Goal: Task Accomplishment & Management: Manage account settings

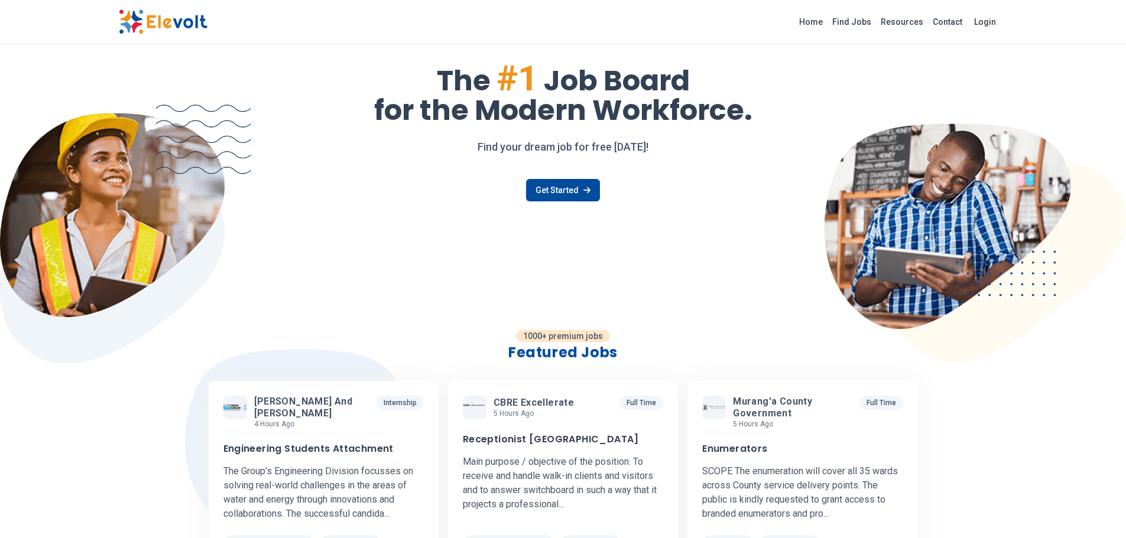
scroll to position [118, 0]
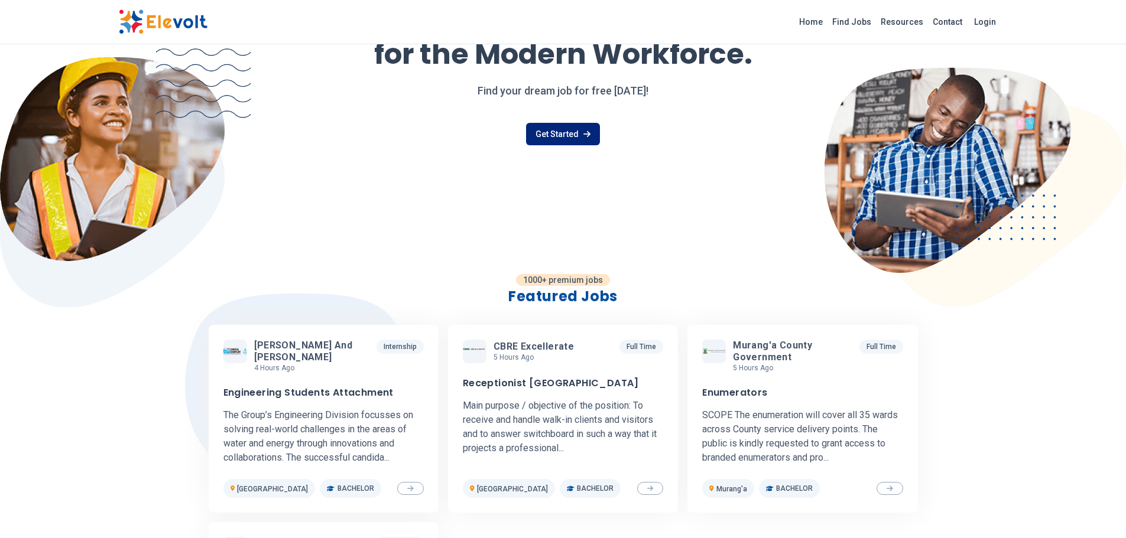
click at [567, 131] on link "Get Started" at bounding box center [563, 134] width 74 height 22
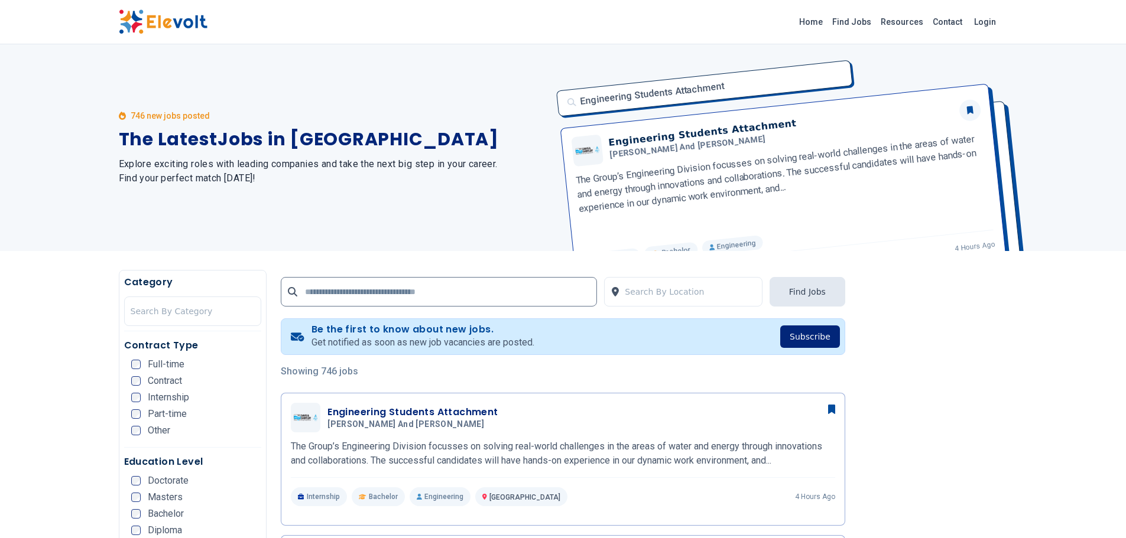
click at [811, 336] on button "Subscribe" at bounding box center [810, 337] width 60 height 22
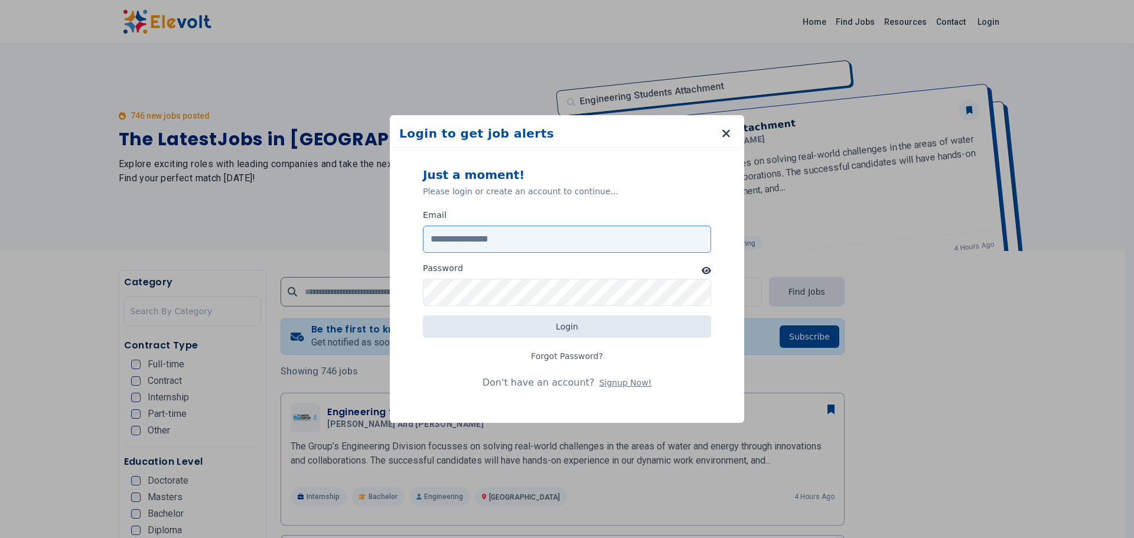
click at [551, 241] on input "Email" at bounding box center [567, 239] width 288 height 27
type input "**********"
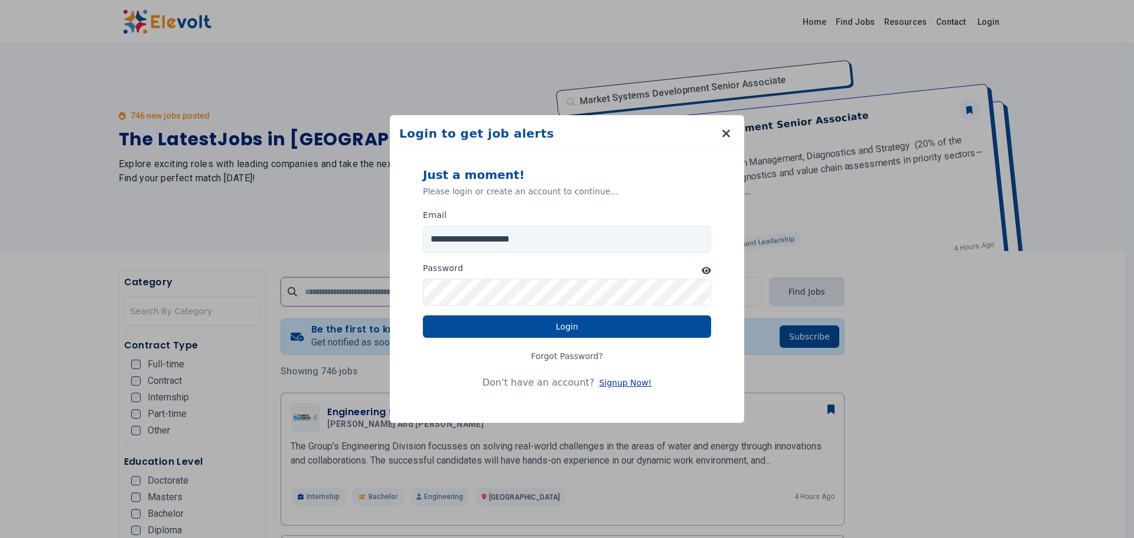
click at [612, 382] on button "Signup Now!" at bounding box center [625, 383] width 53 height 12
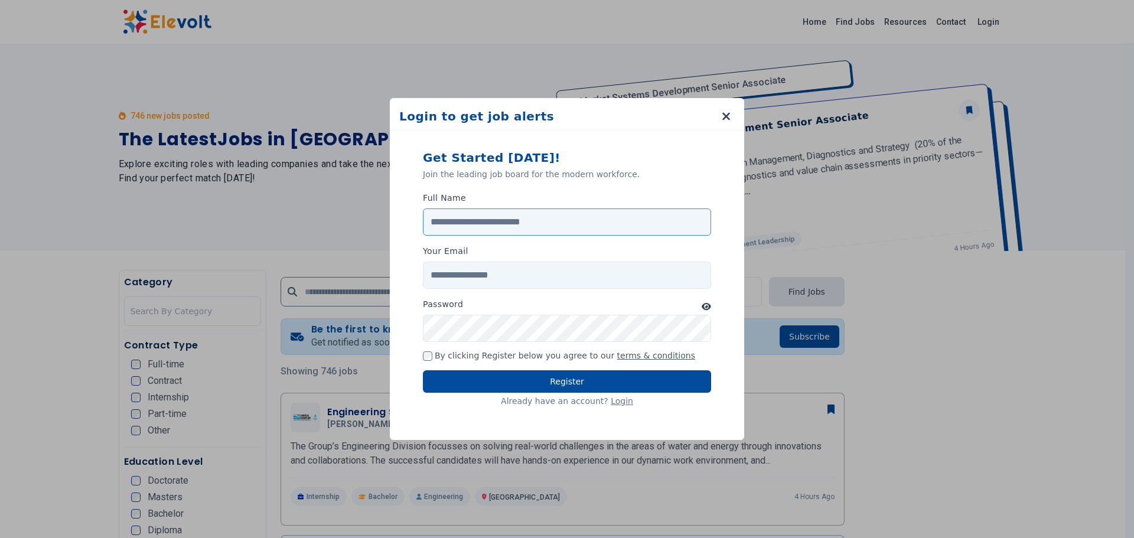
click at [502, 221] on input "Full Name" at bounding box center [567, 222] width 288 height 27
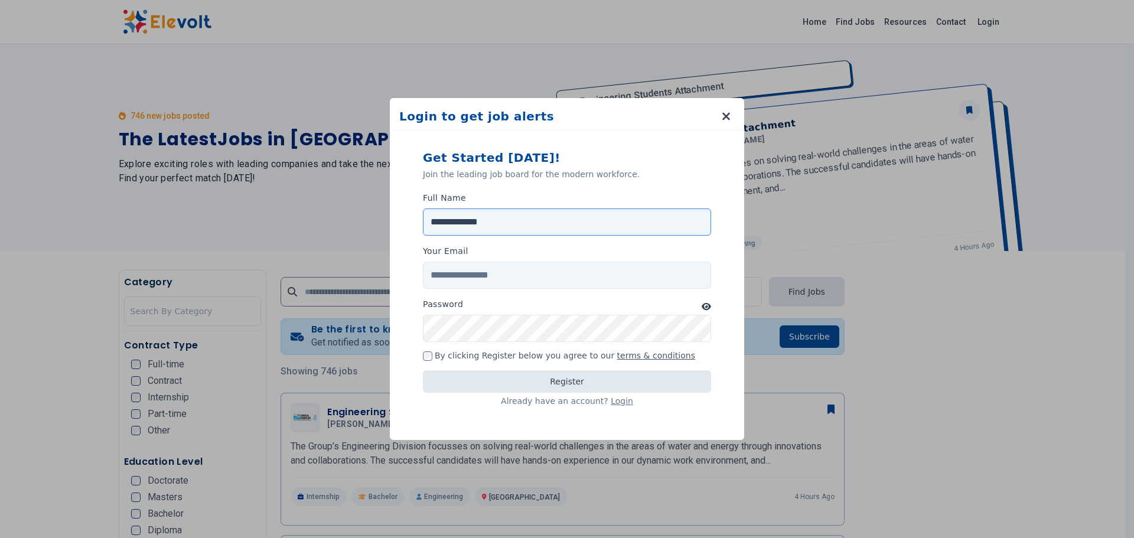
type input "**********"
click at [521, 277] on input "Your Email" at bounding box center [567, 275] width 288 height 27
type input "**********"
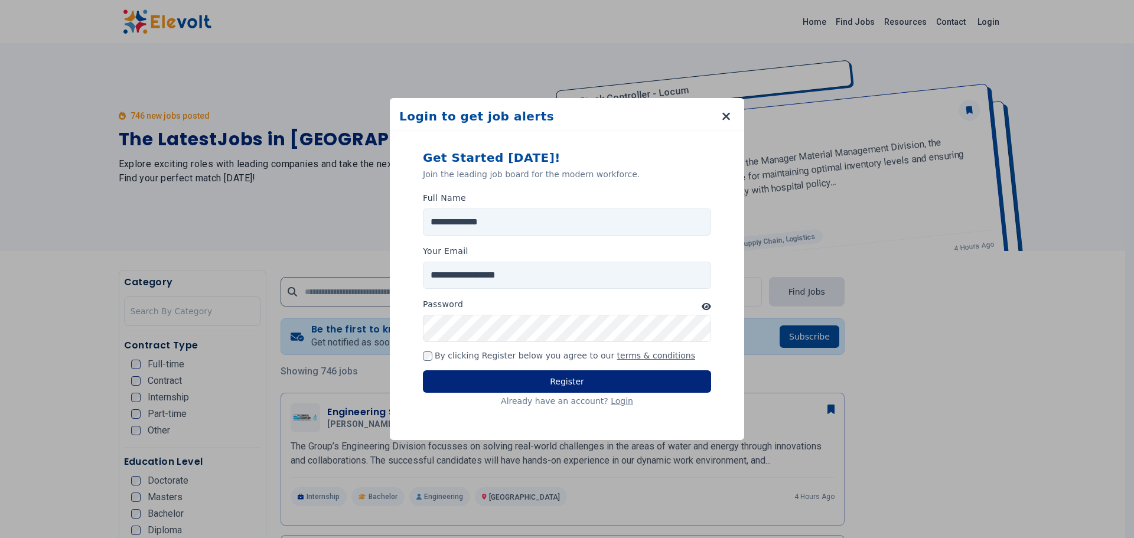
click at [560, 379] on button "Register" at bounding box center [567, 381] width 288 height 22
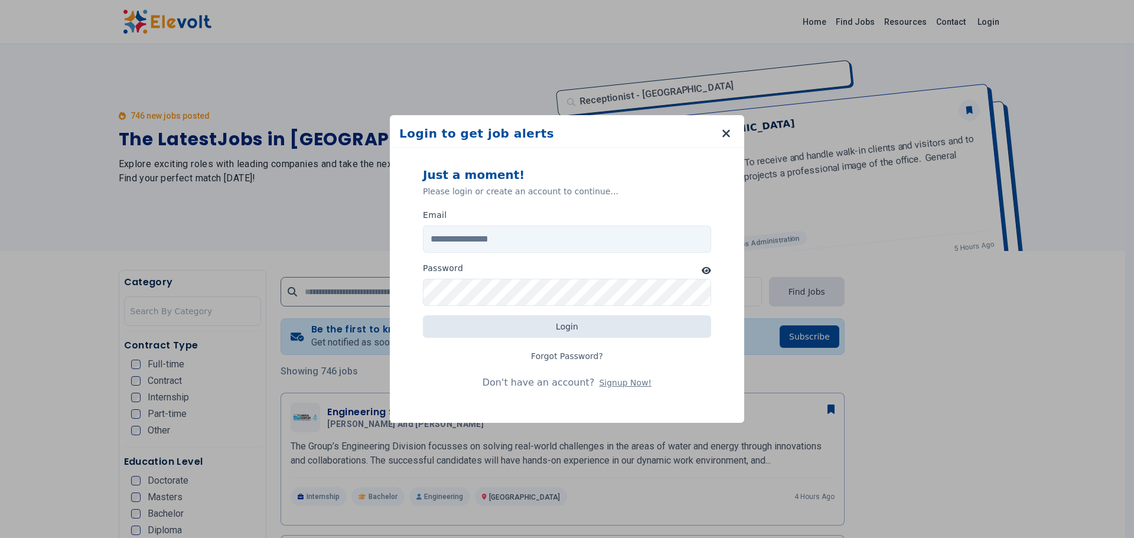
click at [958, 337] on div "Login to get job alerts Just a moment! Please login or create an account to con…" at bounding box center [567, 269] width 1134 height 538
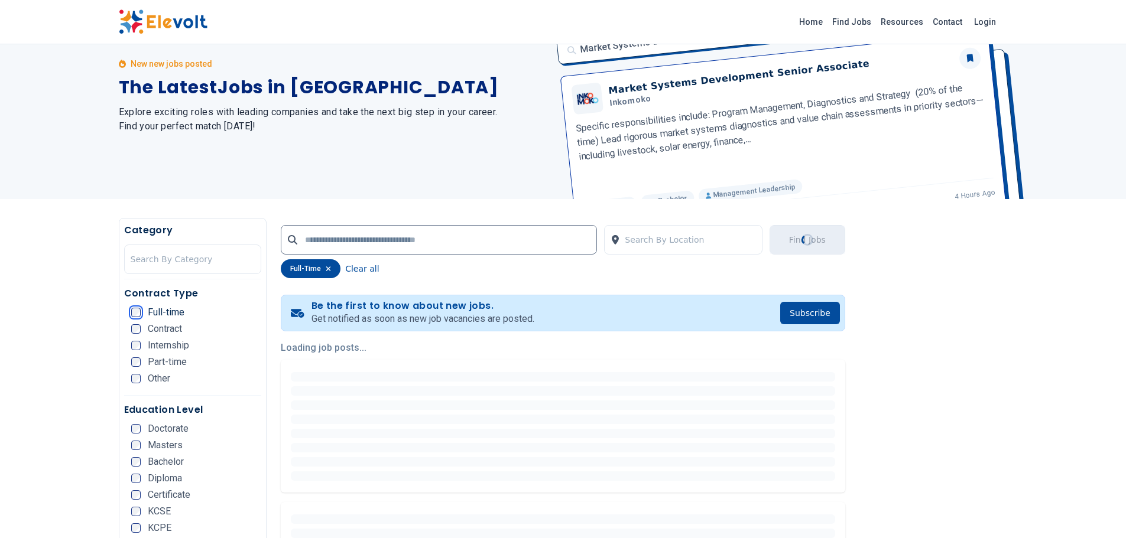
scroll to position [12, 0]
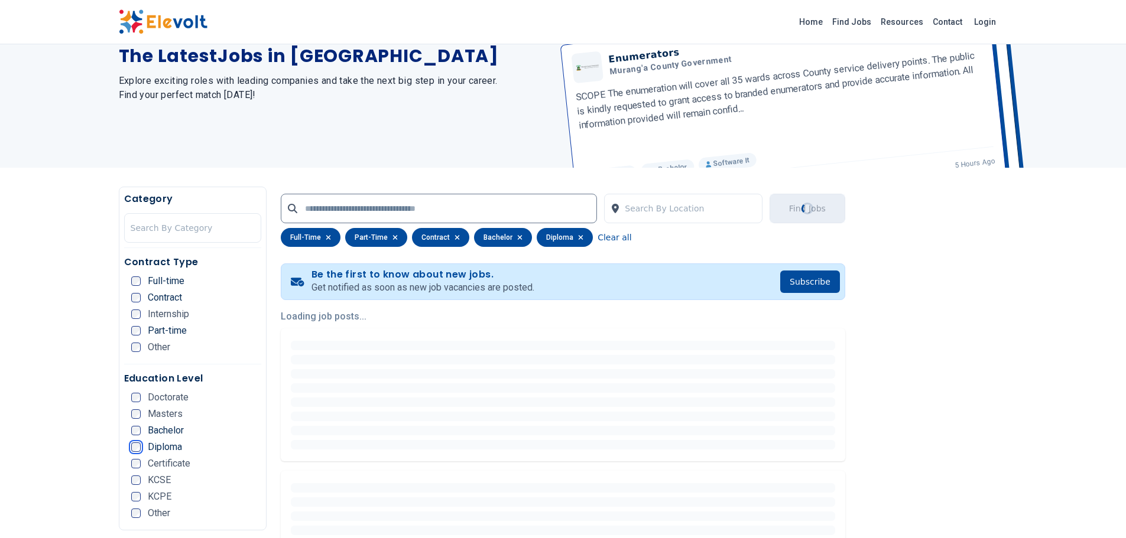
scroll to position [177, 0]
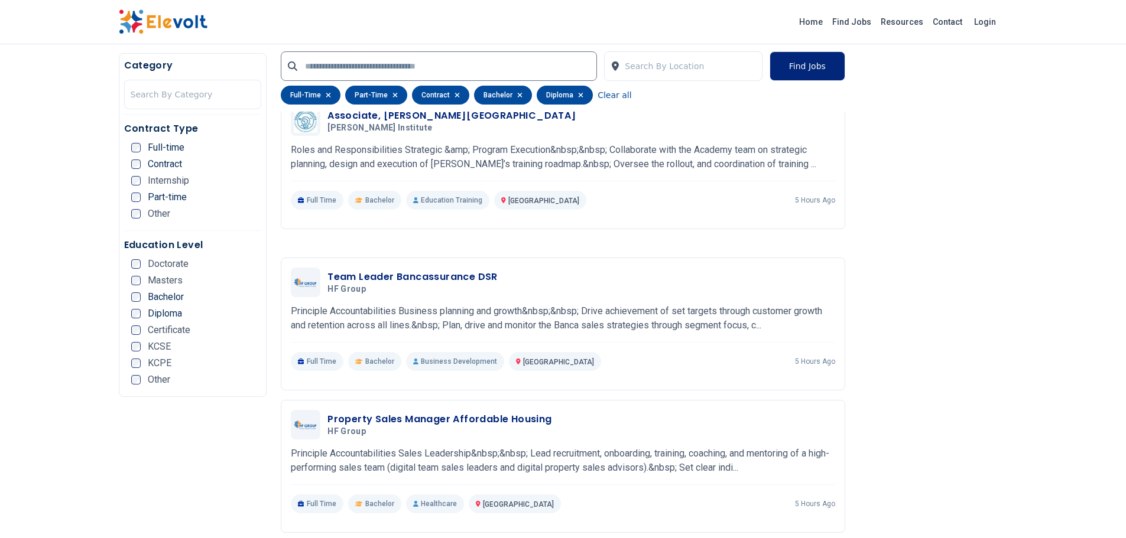
scroll to position [2127, 0]
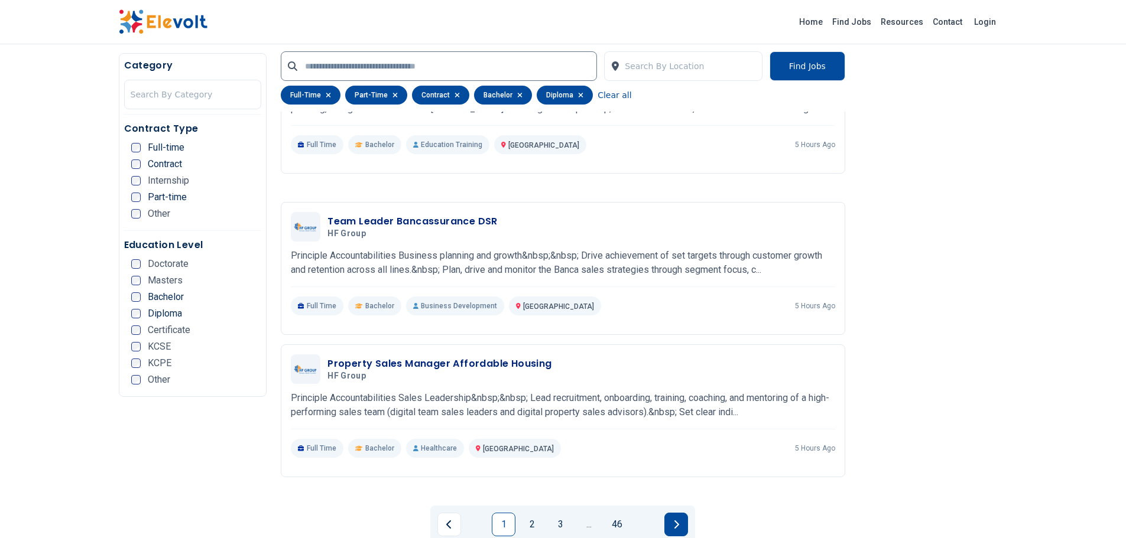
click at [676, 520] on icon "Next page" at bounding box center [676, 524] width 6 height 9
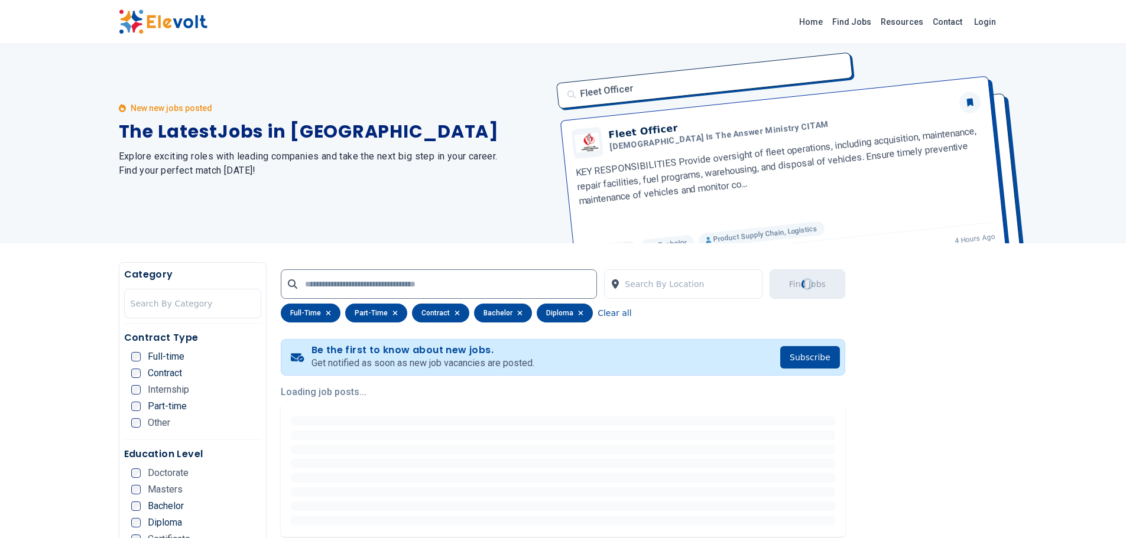
scroll to position [0, 0]
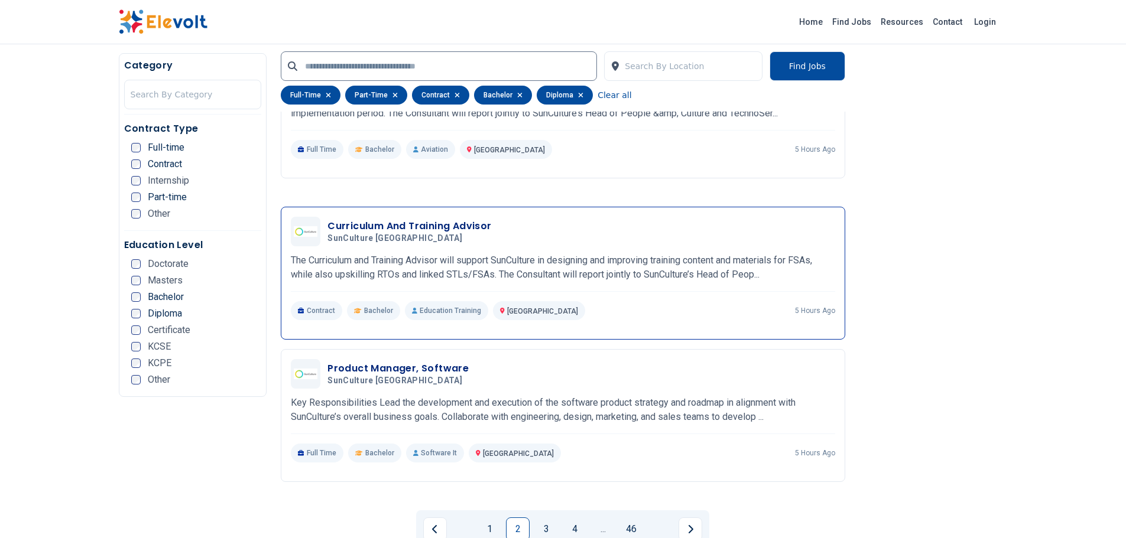
scroll to position [2245, 0]
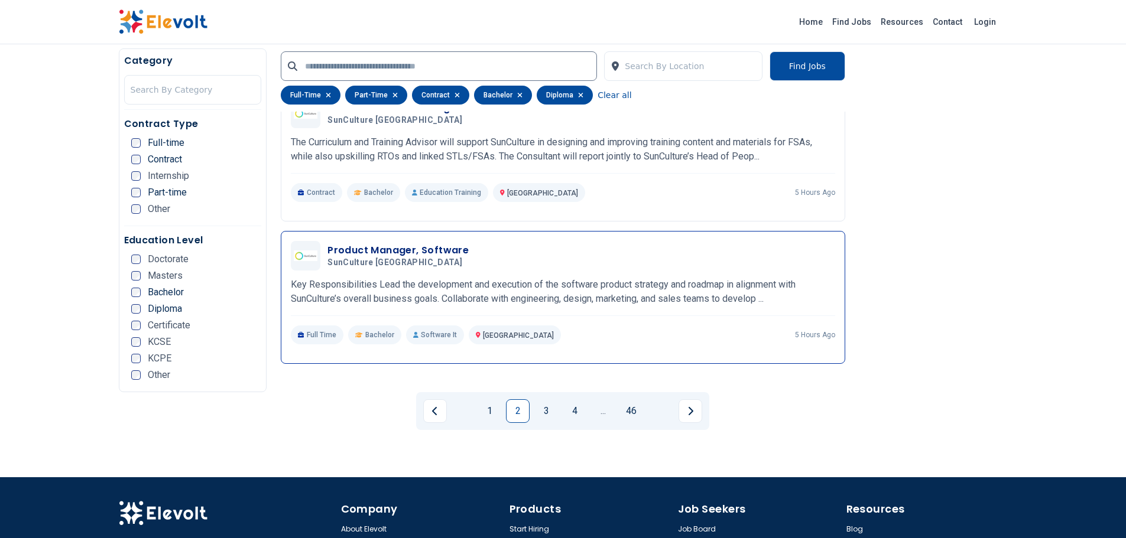
click at [545, 278] on p "Key Responsibilities Lead the development and execution of the software product…" at bounding box center [563, 292] width 544 height 28
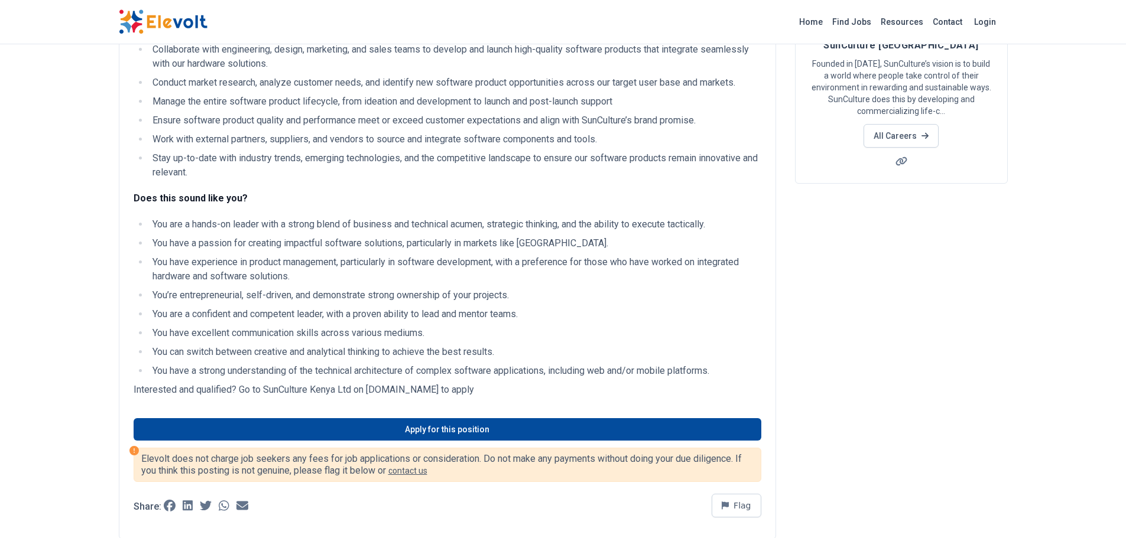
scroll to position [236, 0]
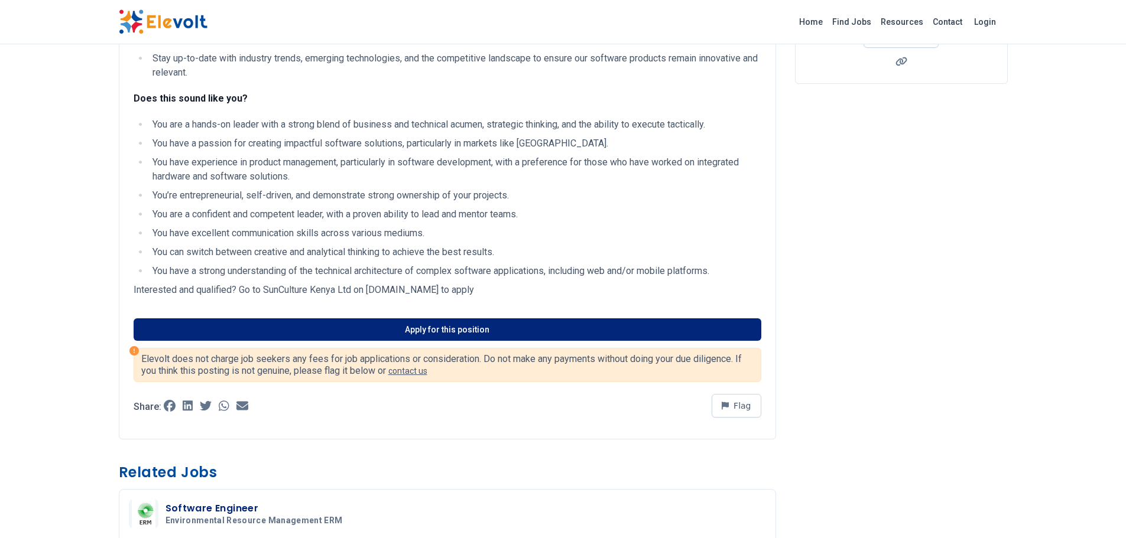
click at [442, 328] on link "Apply for this position" at bounding box center [447, 329] width 627 height 22
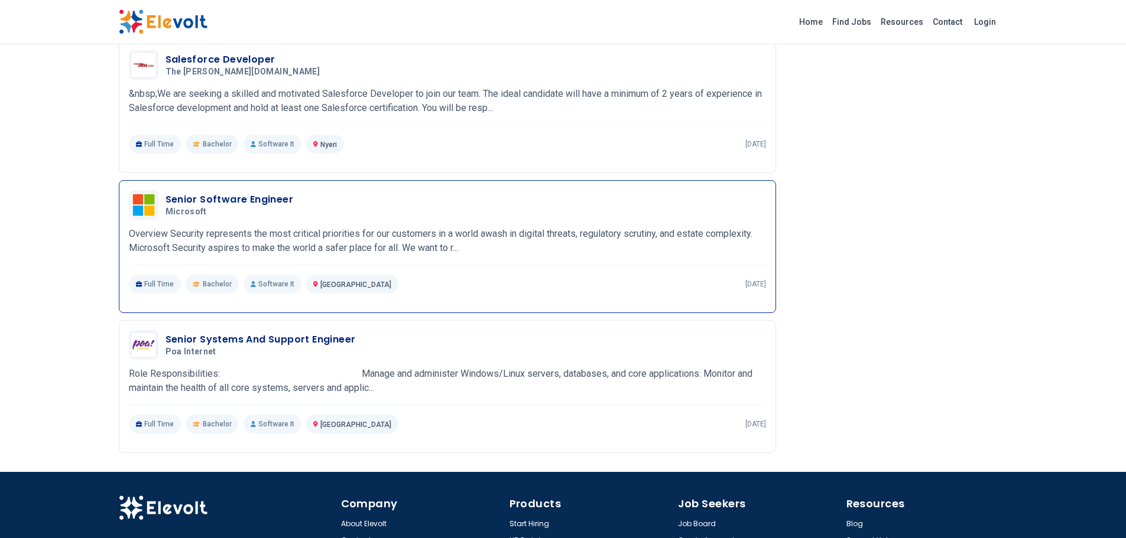
scroll to position [1004, 0]
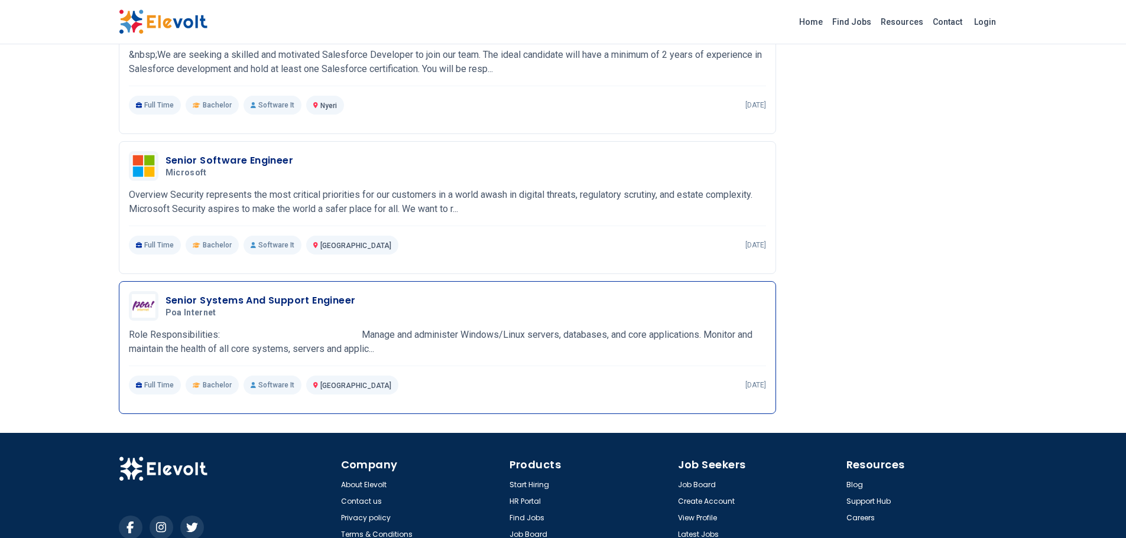
click at [289, 308] on h3 "Senior Systems And Support Engineer" at bounding box center [260, 301] width 190 height 14
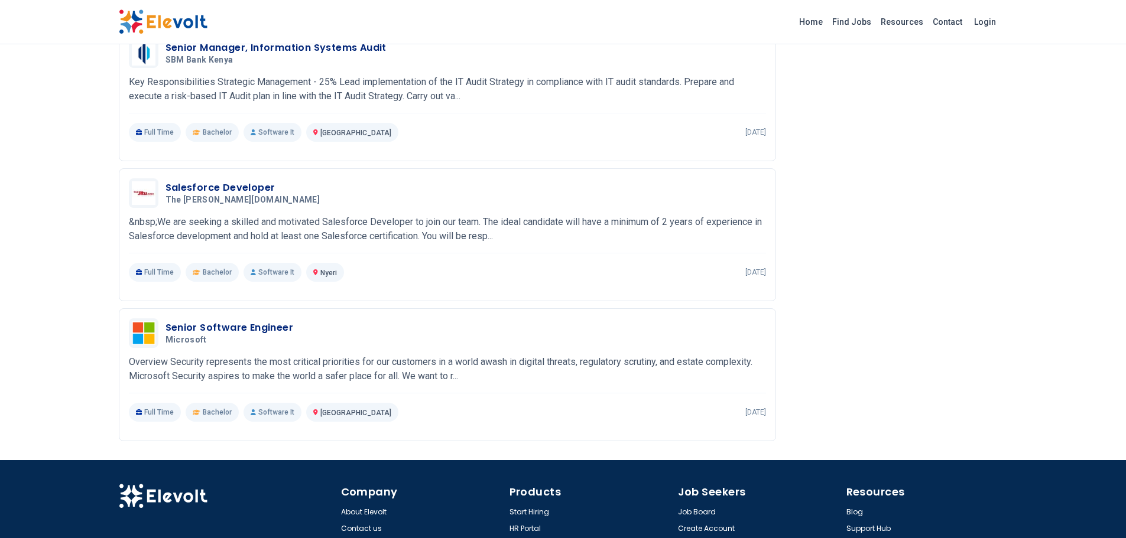
scroll to position [1063, 0]
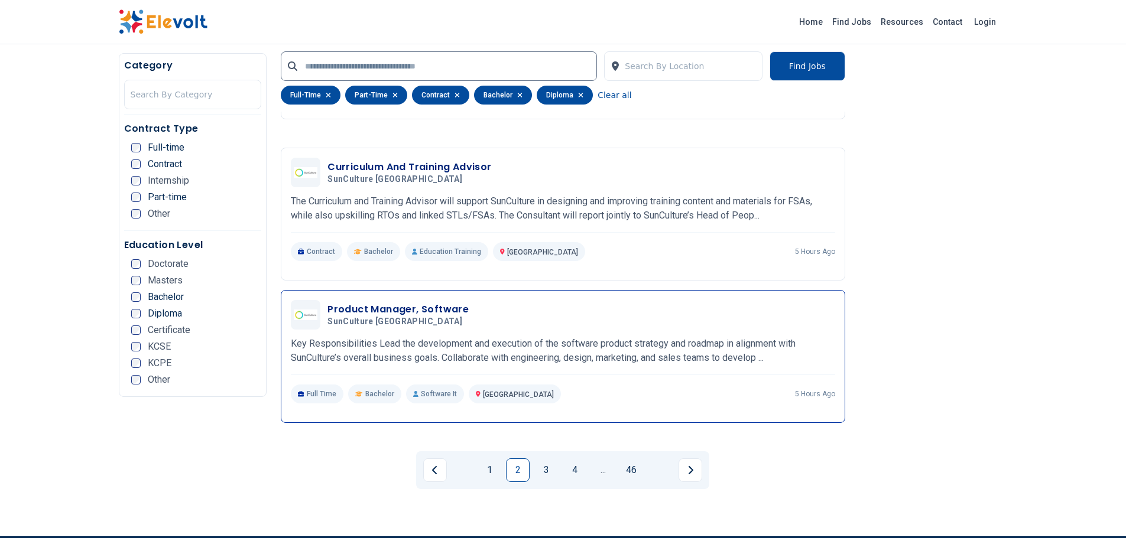
scroll to position [2245, 0]
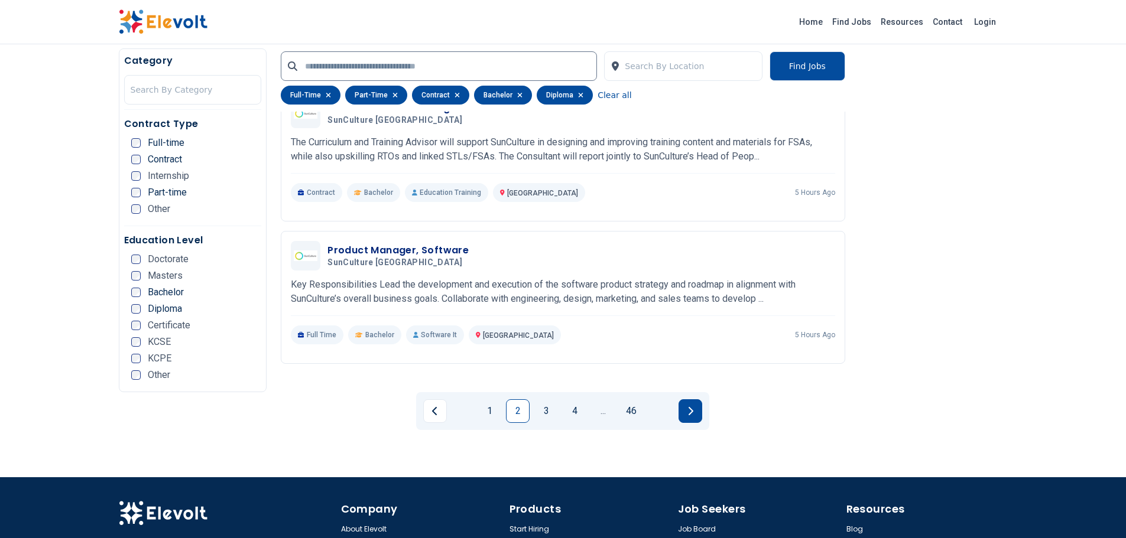
click at [688, 406] on icon "Next page" at bounding box center [690, 410] width 6 height 9
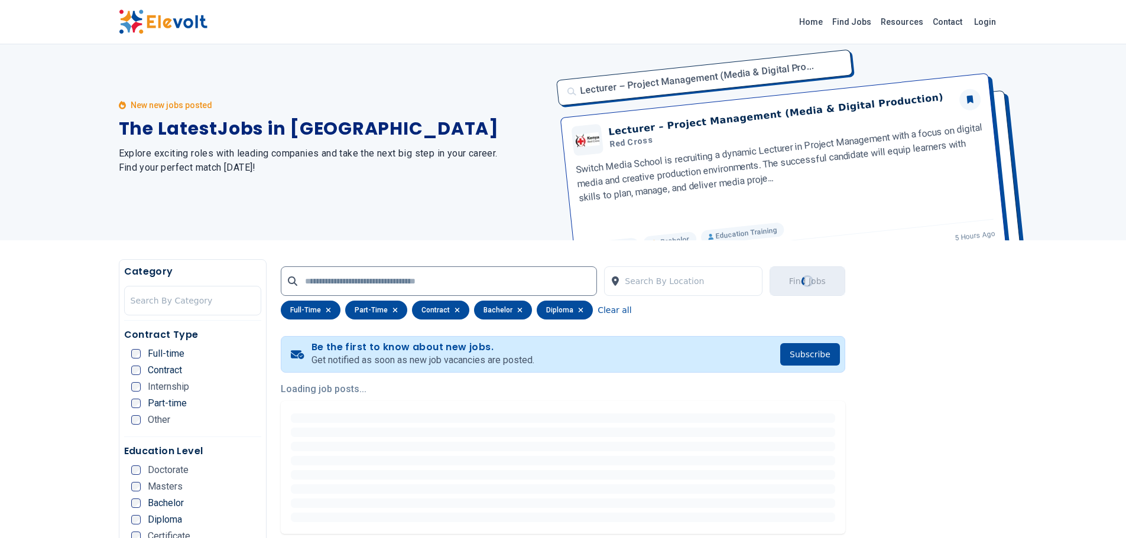
scroll to position [0, 0]
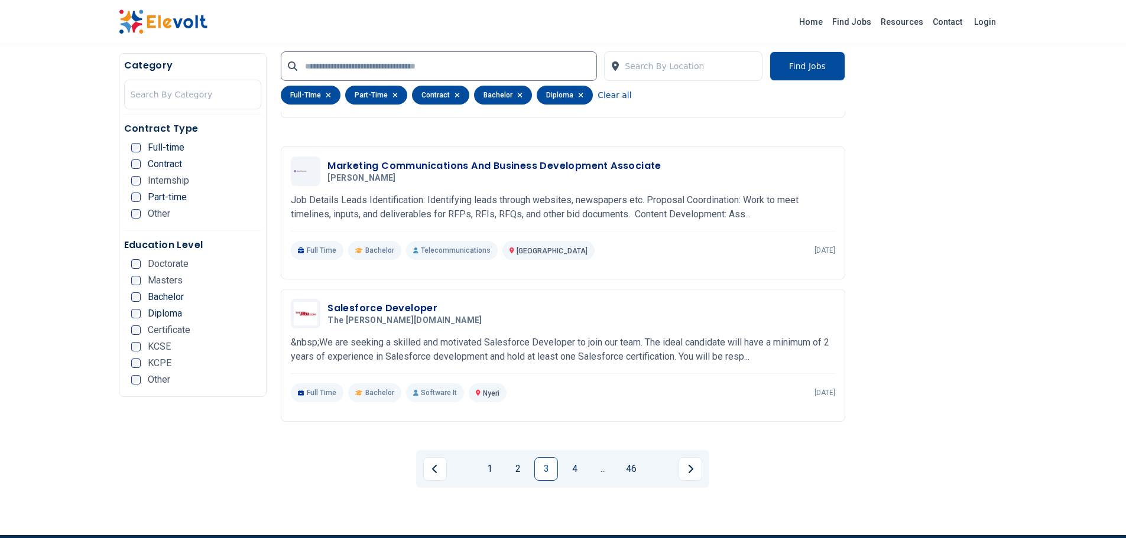
scroll to position [2186, 0]
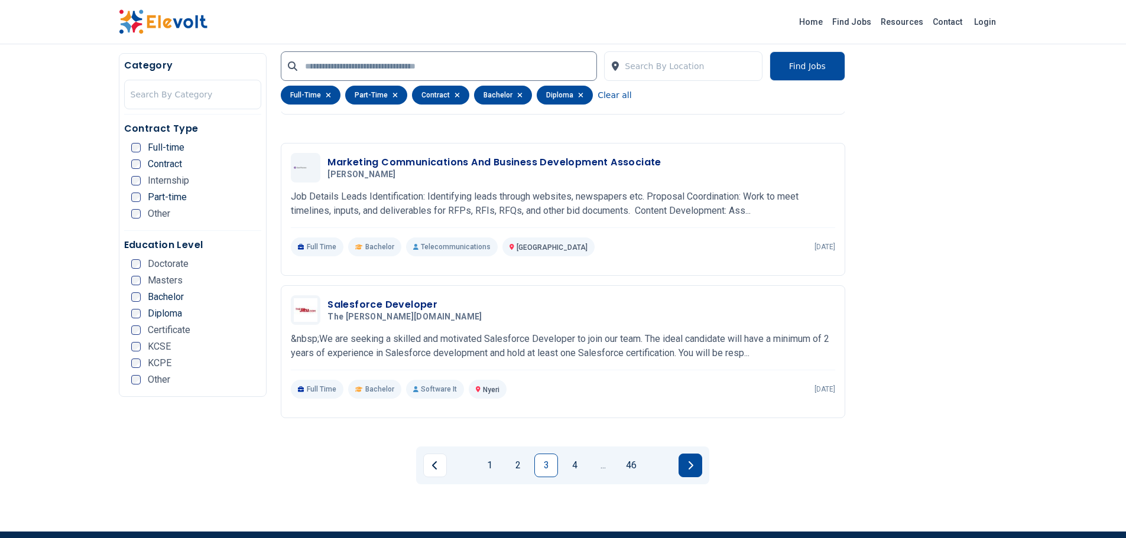
click at [682, 454] on button "Next page" at bounding box center [690, 466] width 24 height 24
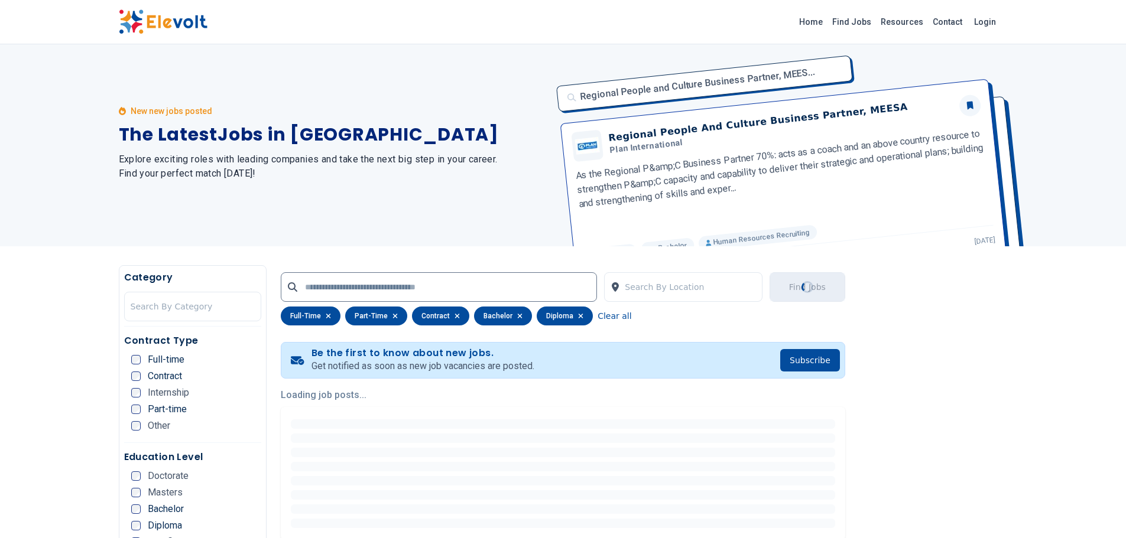
scroll to position [0, 0]
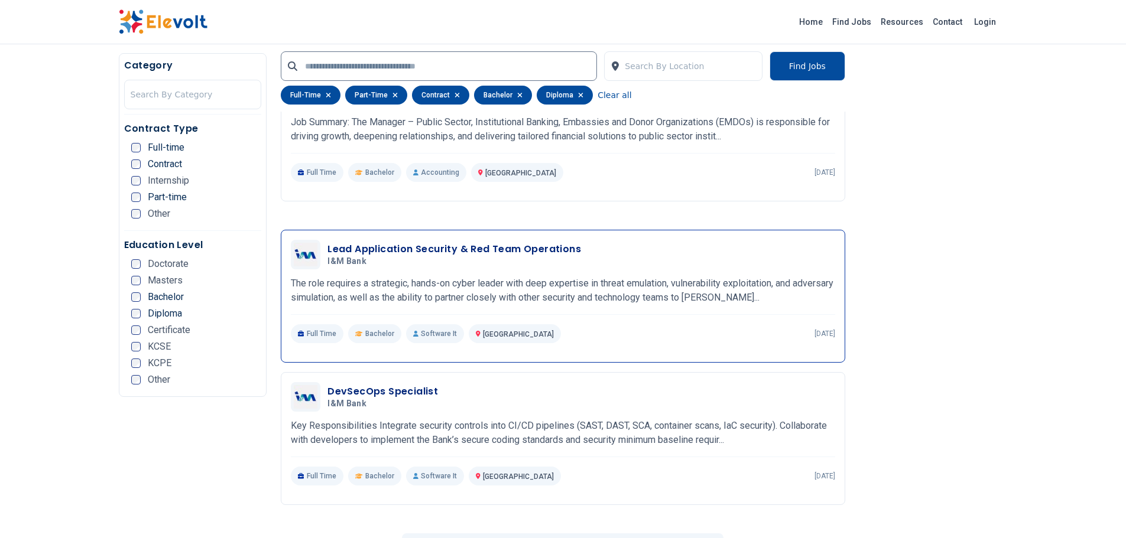
scroll to position [2127, 0]
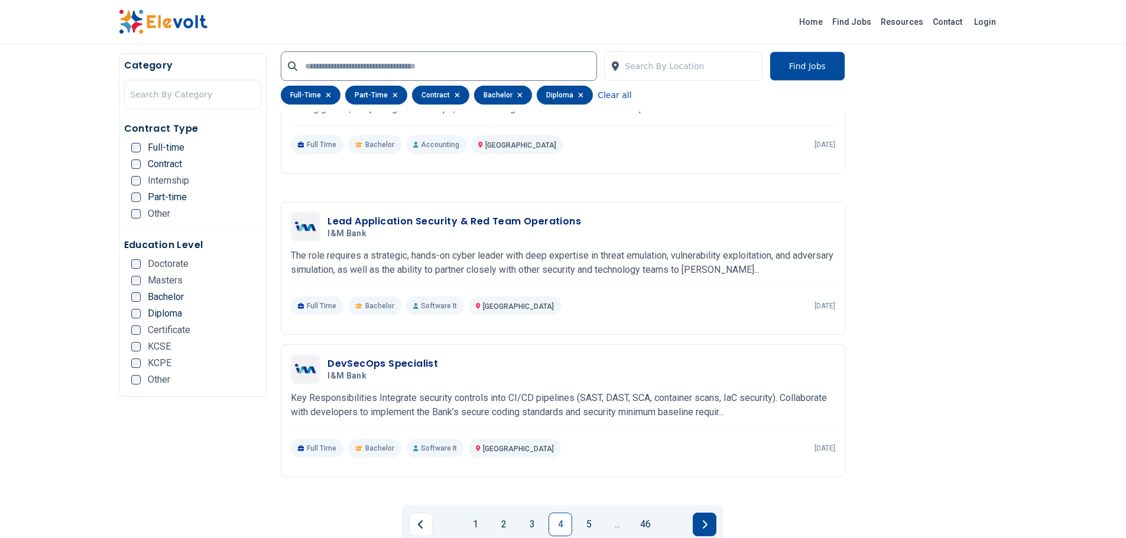
click at [700, 513] on button "Next page" at bounding box center [704, 525] width 24 height 24
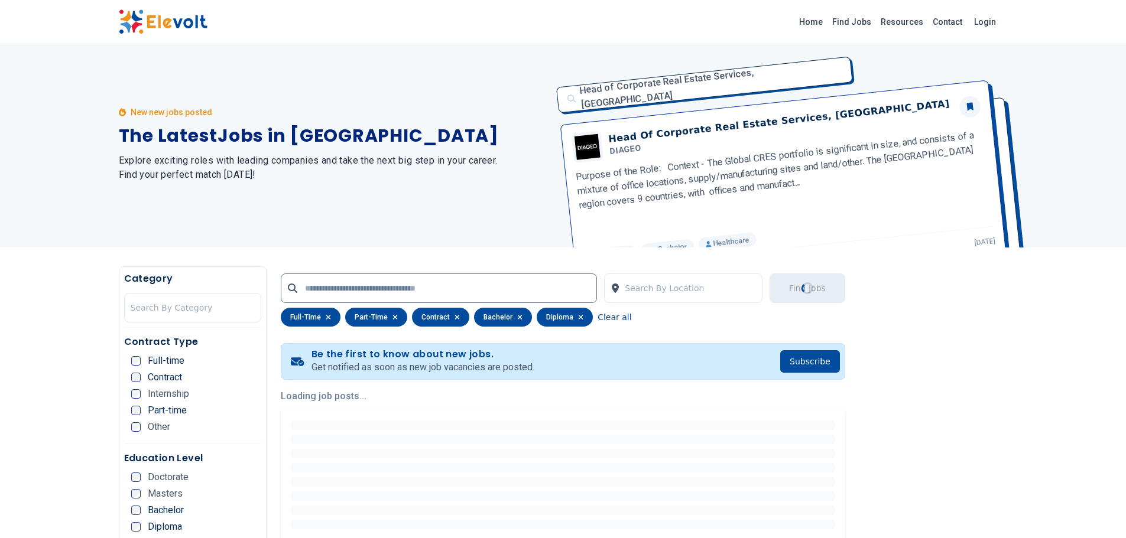
scroll to position [0, 0]
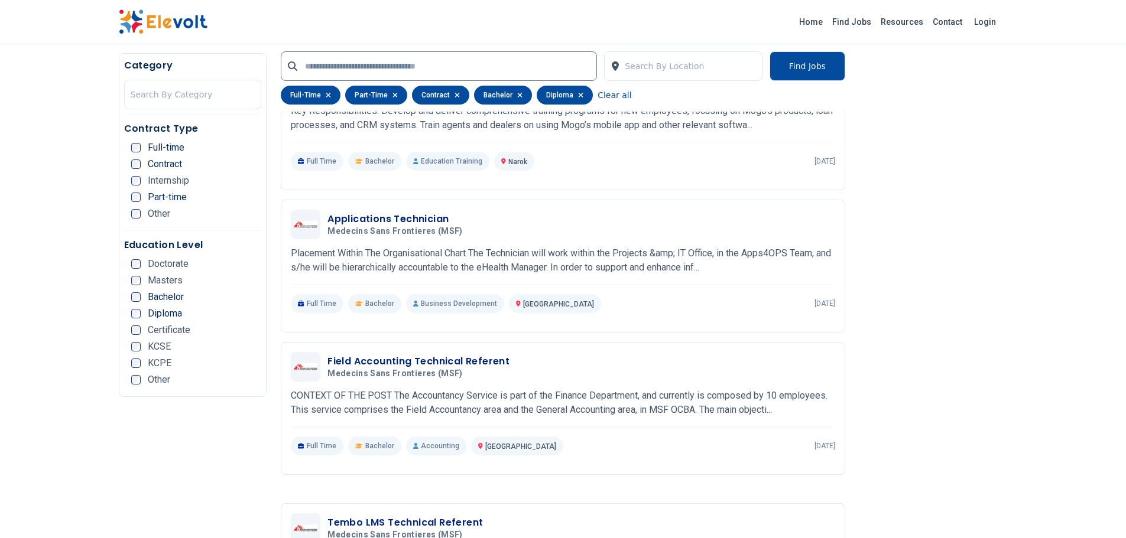
scroll to position [650, 0]
click at [543, 258] on p "Placement Within The Organisational Chart The Technician will work within the P…" at bounding box center [563, 259] width 544 height 28
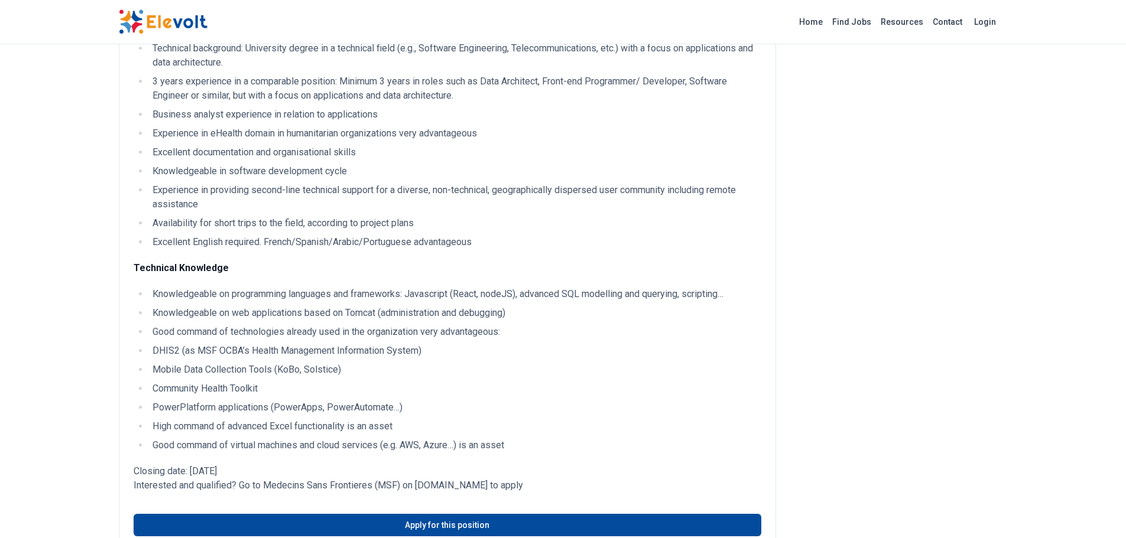
scroll to position [709, 0]
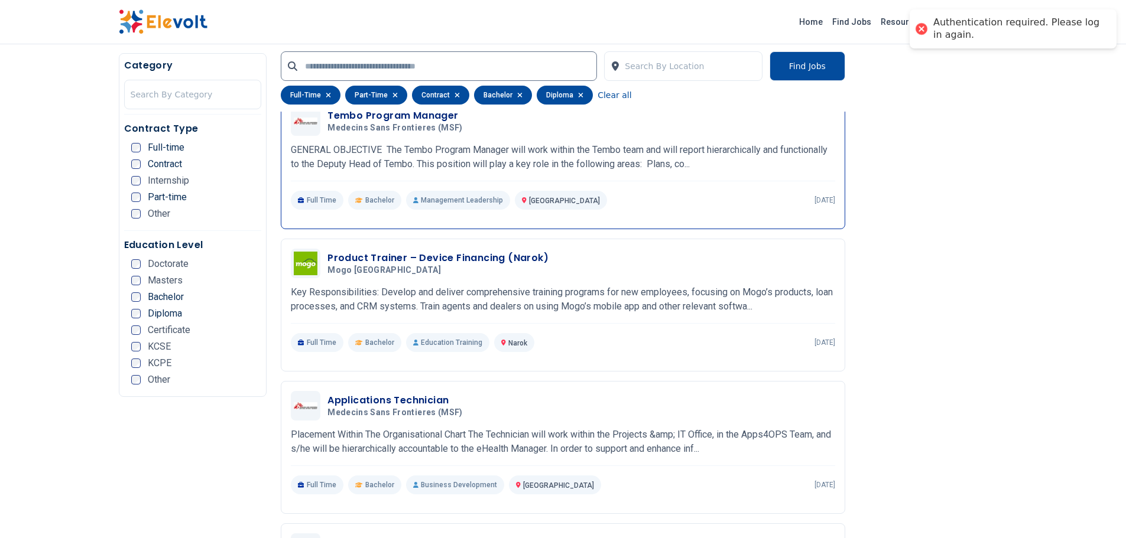
scroll to position [473, 0]
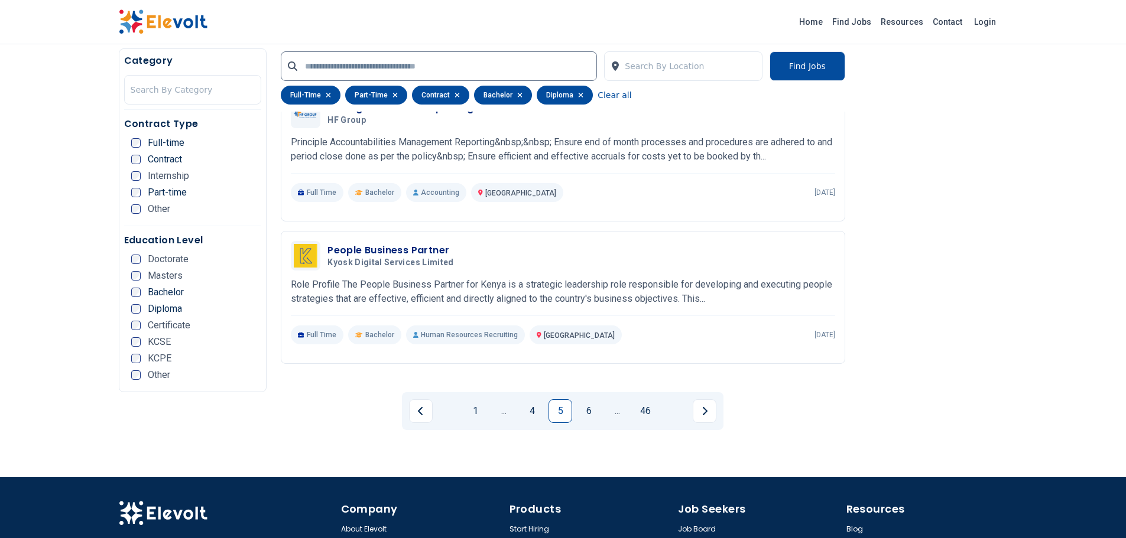
scroll to position [2245, 0]
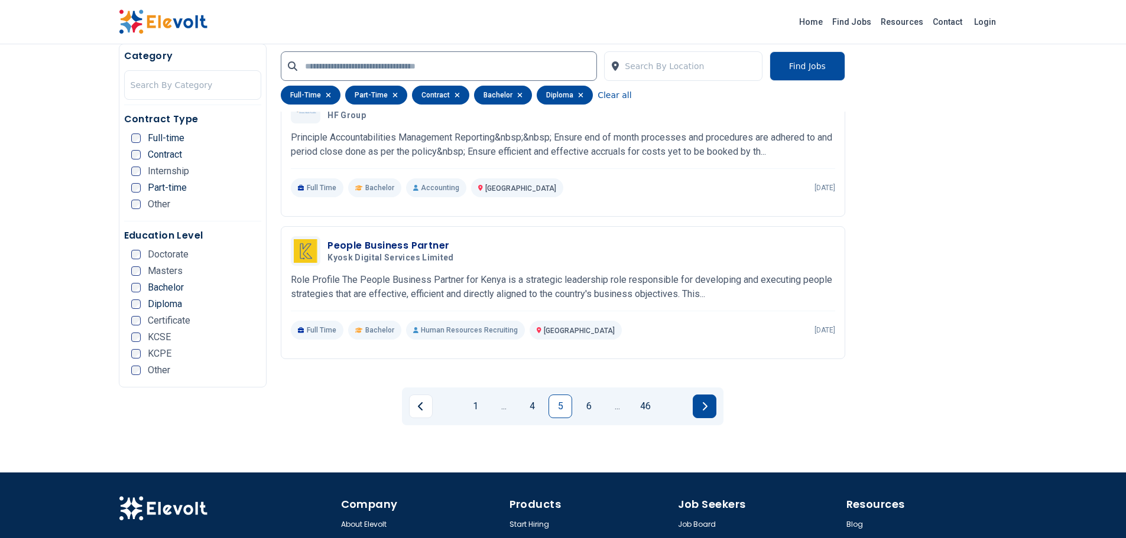
click at [708, 395] on button "Next page" at bounding box center [704, 407] width 24 height 24
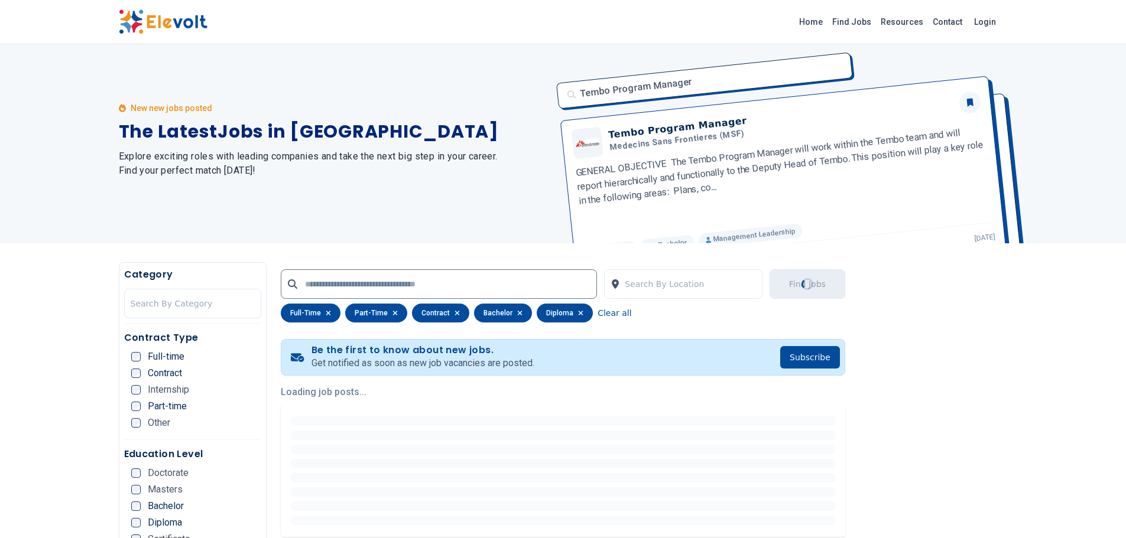
scroll to position [0, 0]
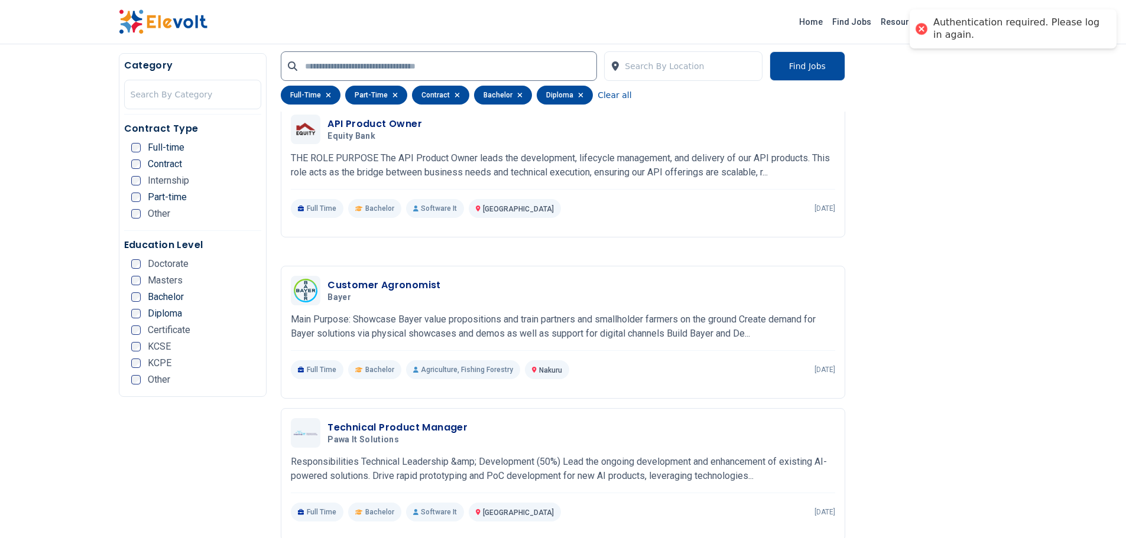
scroll to position [945, 0]
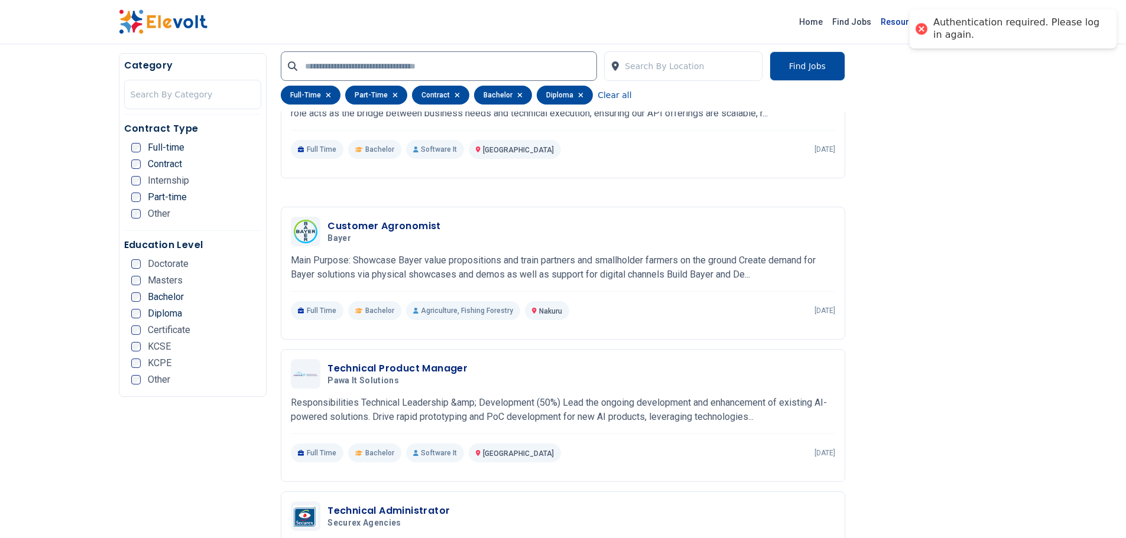
click at [890, 25] on link "Resources" at bounding box center [902, 21] width 52 height 19
click at [989, 18] on link "Login" at bounding box center [985, 22] width 36 height 24
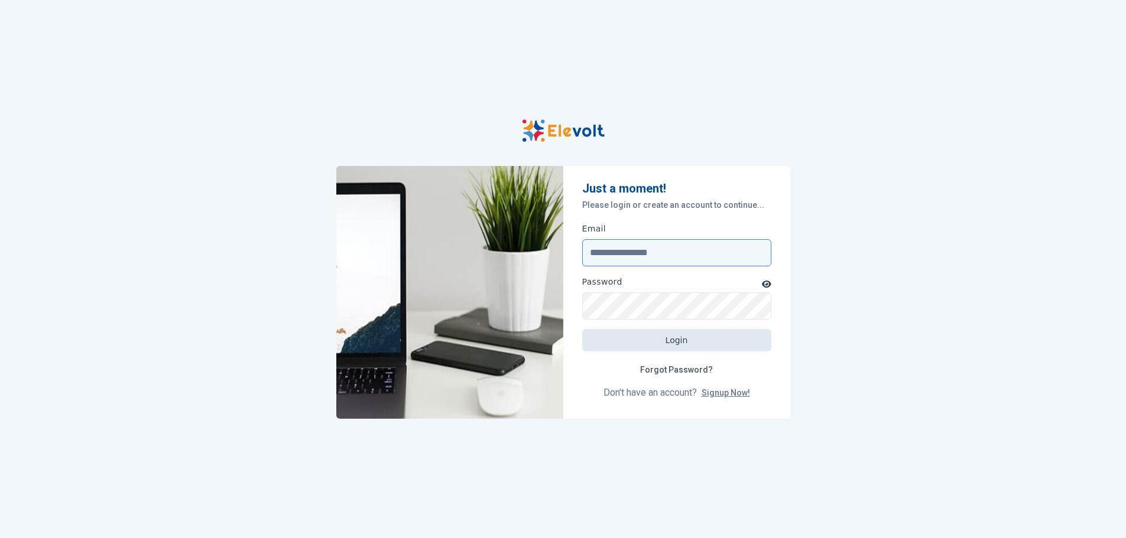
click at [634, 262] on input "Email" at bounding box center [676, 252] width 189 height 27
type input "**********"
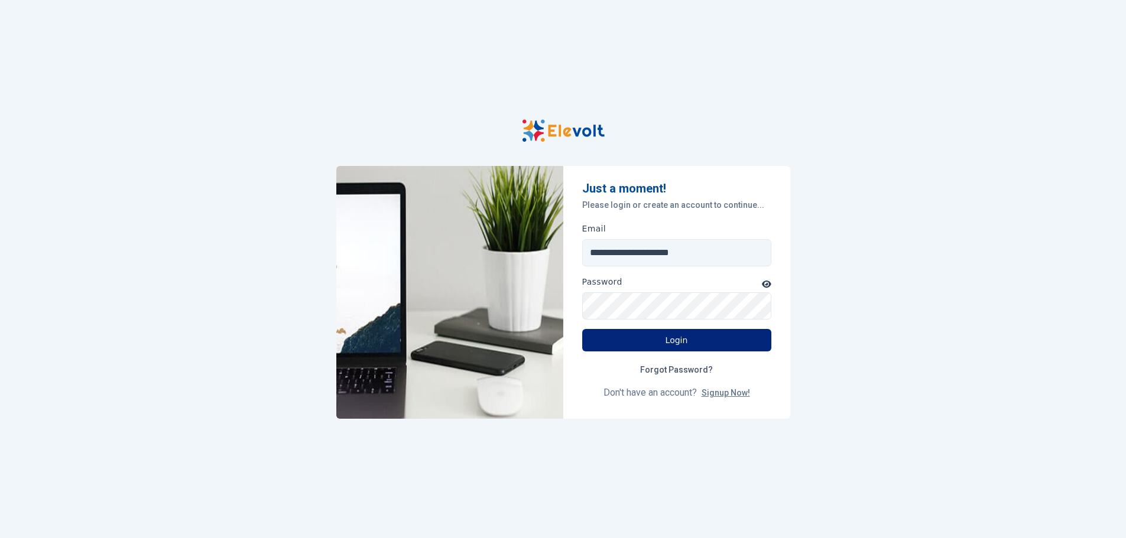
click at [682, 341] on button "Login" at bounding box center [676, 340] width 189 height 22
click at [681, 336] on button "Login" at bounding box center [676, 340] width 189 height 22
click at [767, 284] on icon "button" at bounding box center [766, 284] width 9 height 7
click at [767, 284] on icon "button" at bounding box center [765, 284] width 11 height 8
click at [688, 342] on button "Login" at bounding box center [676, 340] width 189 height 22
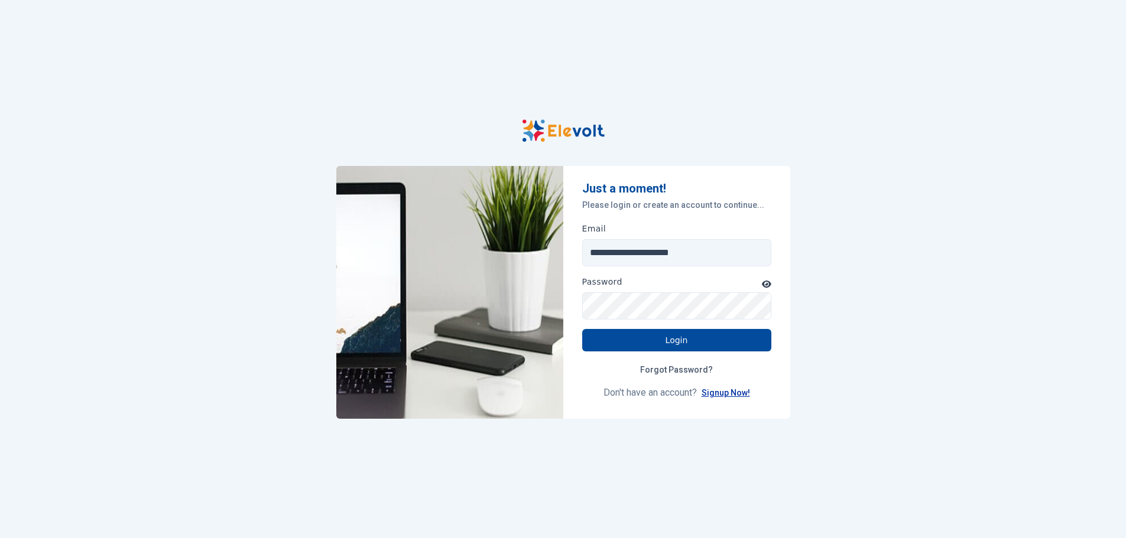
click at [724, 390] on link "Signup Now!" at bounding box center [725, 392] width 48 height 9
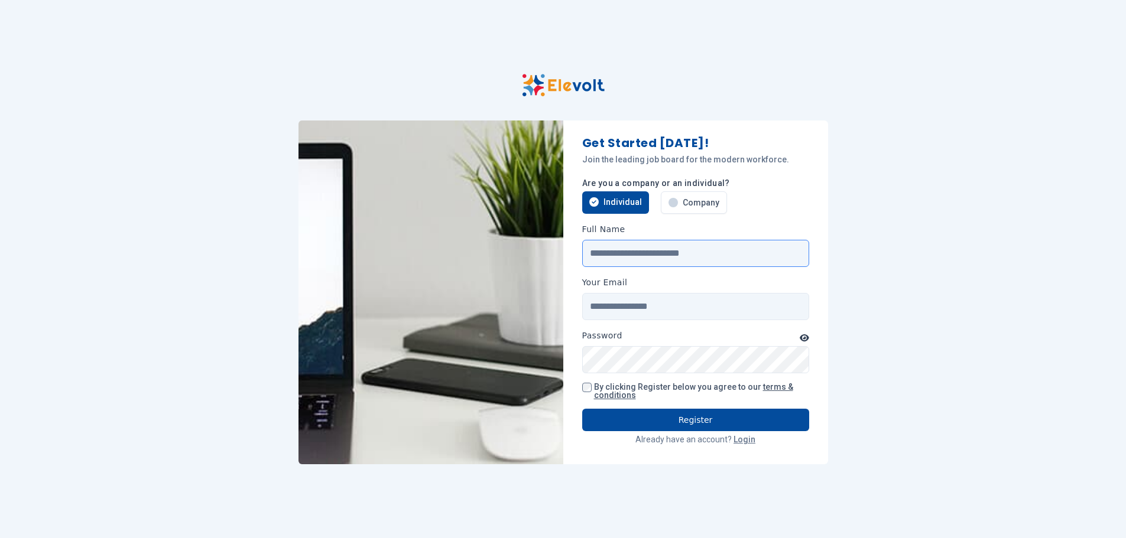
click at [656, 256] on input "Full Name" at bounding box center [695, 253] width 227 height 27
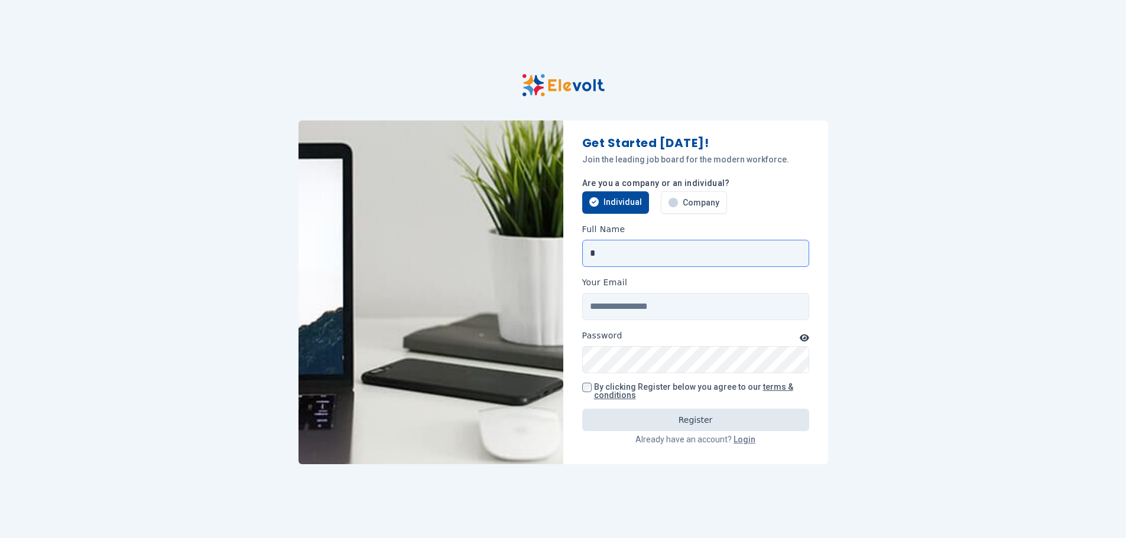
type input "**********"
click at [638, 304] on input "Your Email" at bounding box center [695, 306] width 227 height 27
type input "**********"
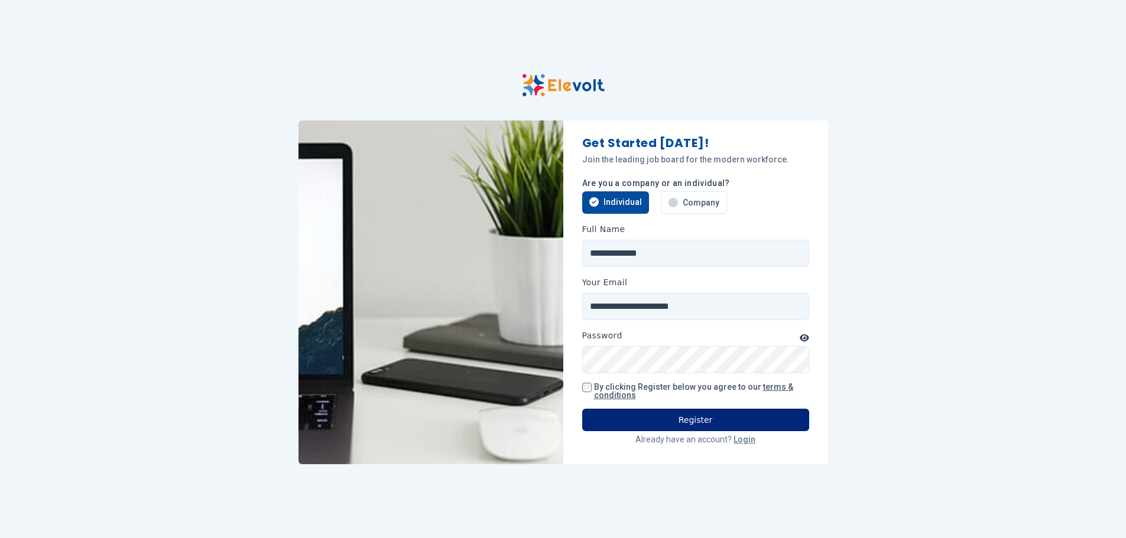
click at [701, 421] on button "Register" at bounding box center [695, 420] width 227 height 22
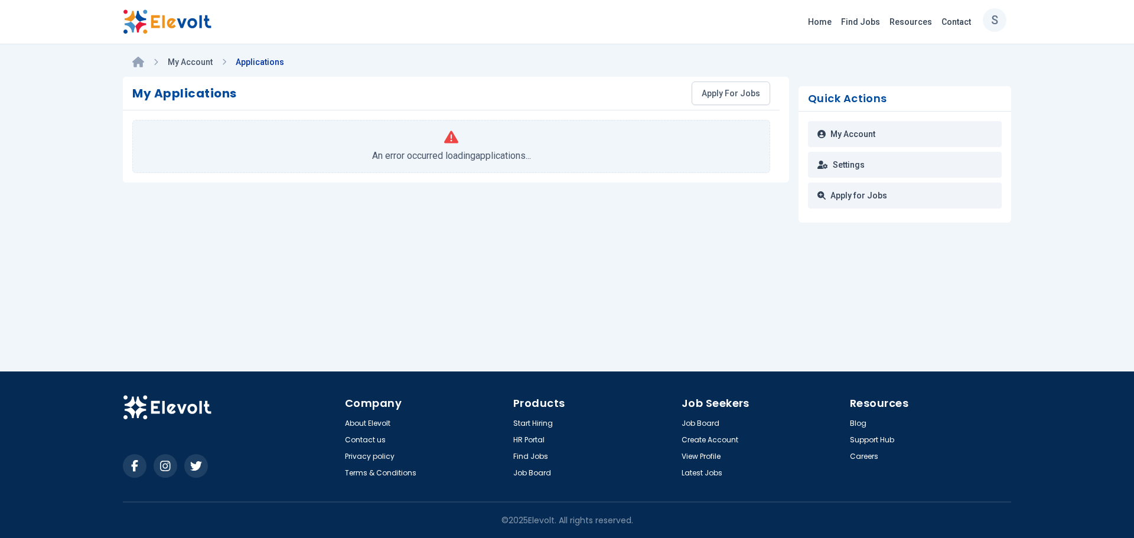
click at [454, 139] on icon at bounding box center [451, 137] width 14 height 12
click at [261, 57] on link "Applications" at bounding box center [260, 61] width 48 height 9
click at [1014, 22] on div "Your email address is not verified." at bounding box center [1033, 23] width 160 height 12
click at [1069, 170] on div "S [PERSON_NAME] [EMAIL_ADDRESS][DOMAIN_NAME] Home Find Jobs Resources Contact S…" at bounding box center [567, 269] width 1134 height 538
click at [861, 135] on link "My Account" at bounding box center [905, 134] width 194 height 26
